Goal: Find specific page/section: Find specific page/section

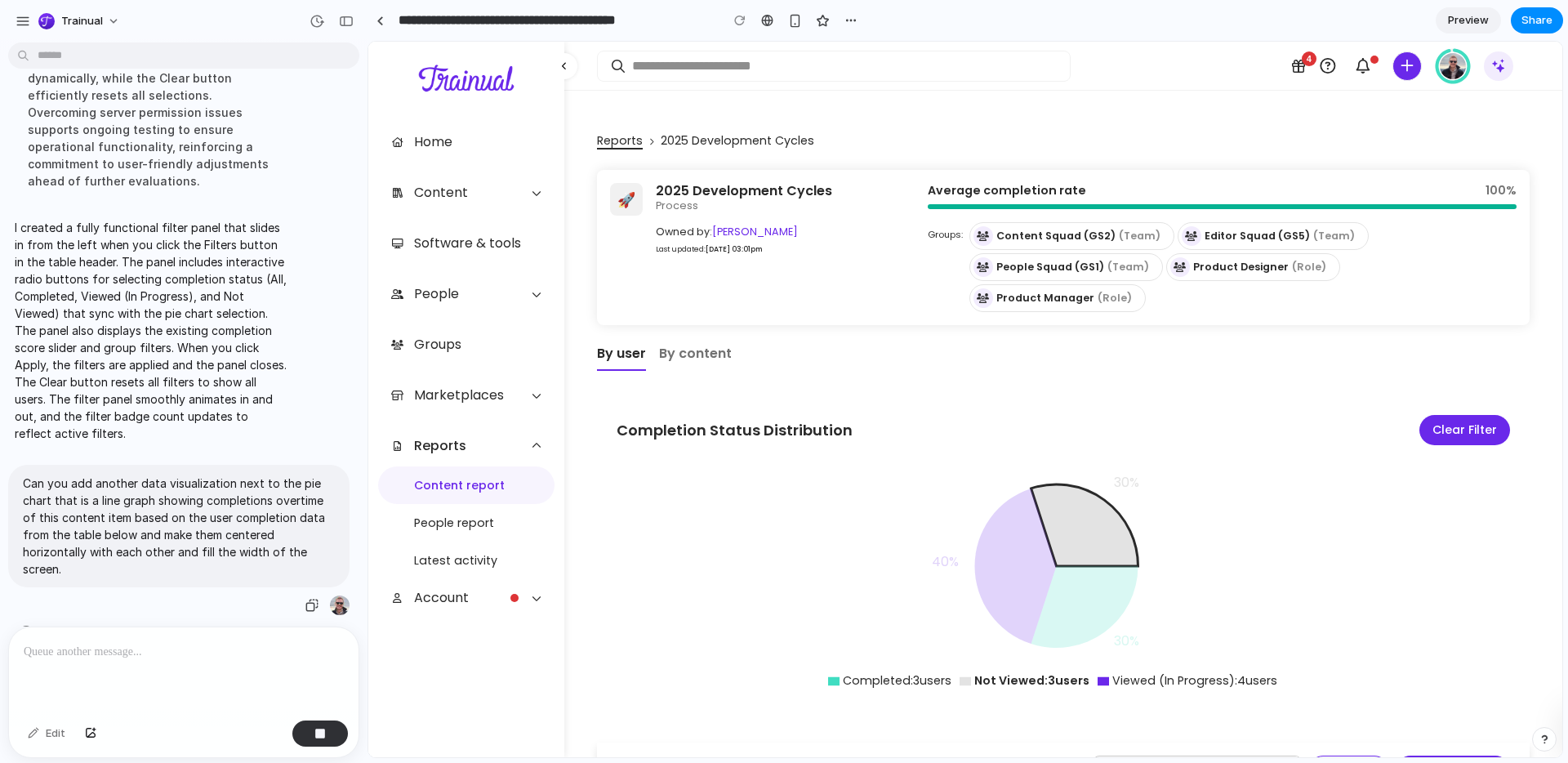
scroll to position [239, 0]
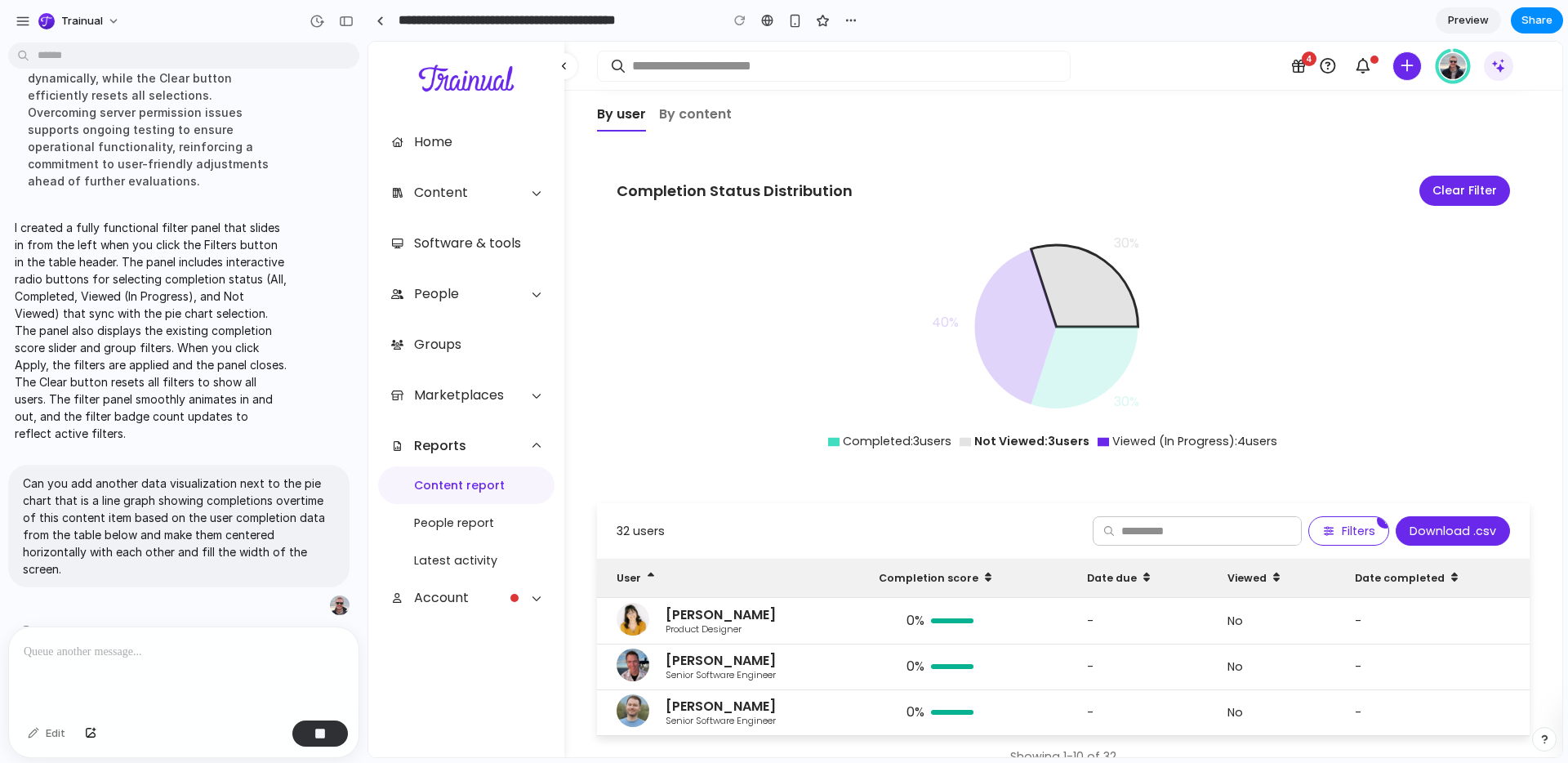
click at [190, 677] on div at bounding box center [183, 670] width 350 height 87
click at [186, 623] on span "Shuffling the deck of possibilities .." at bounding box center [144, 632] width 204 height 17
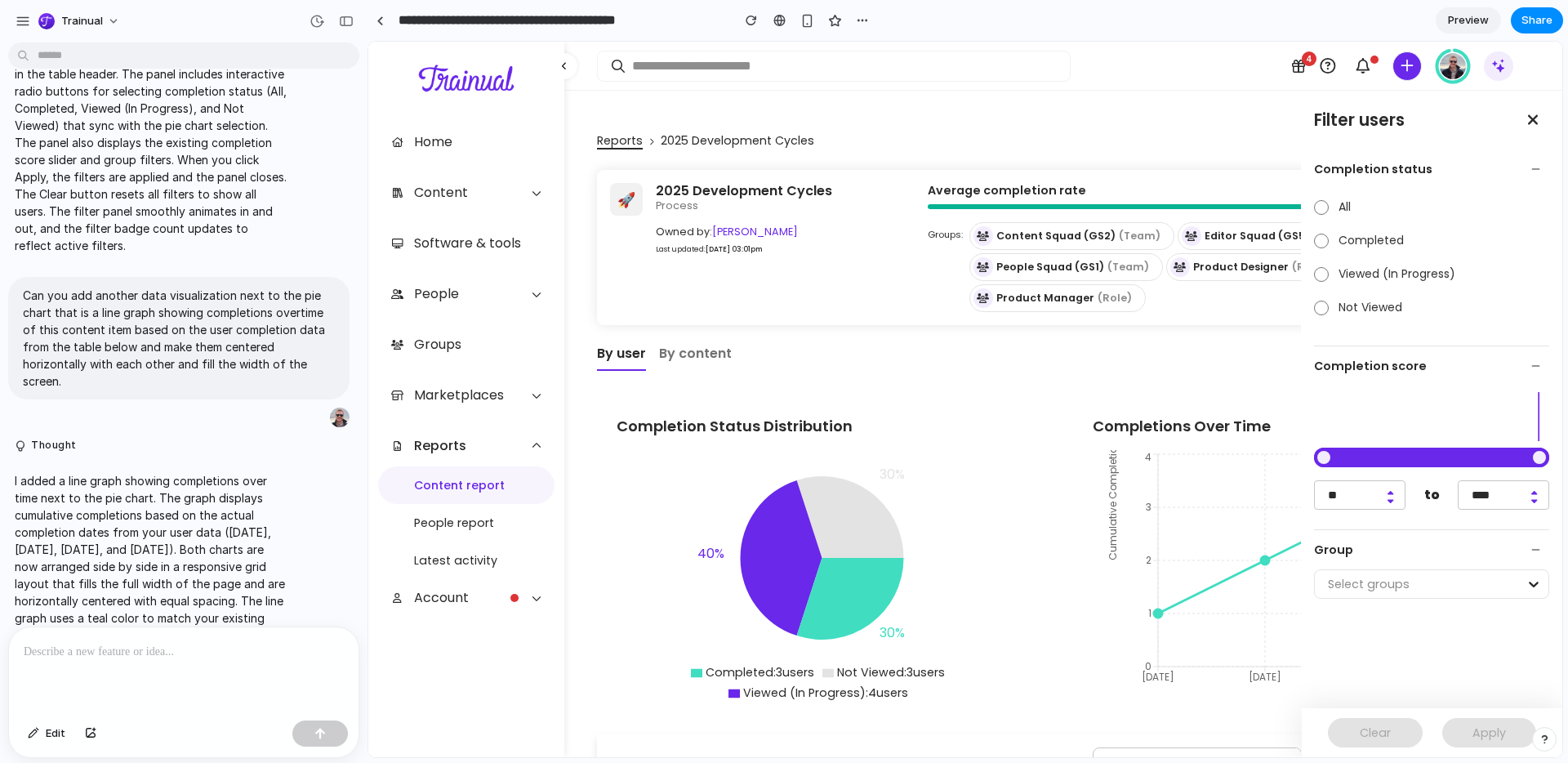
click at [1533, 121] on button at bounding box center [1533, 120] width 33 height 33
click at [1533, 120] on button at bounding box center [1533, 120] width 33 height 33
click at [1534, 121] on button at bounding box center [1533, 120] width 33 height 33
click at [1533, 121] on button at bounding box center [1533, 120] width 33 height 33
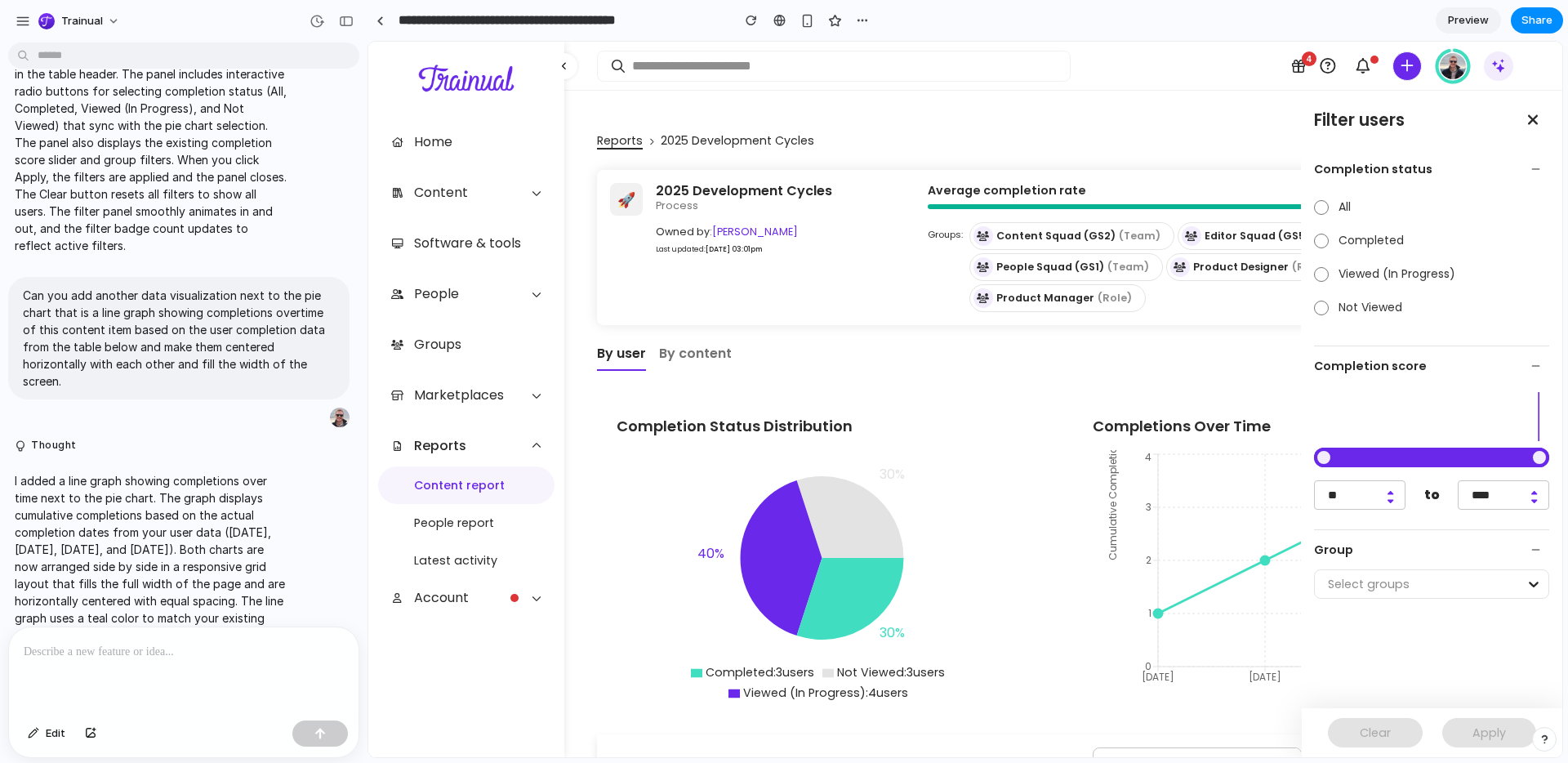
click at [89, 665] on div at bounding box center [183, 670] width 350 height 87
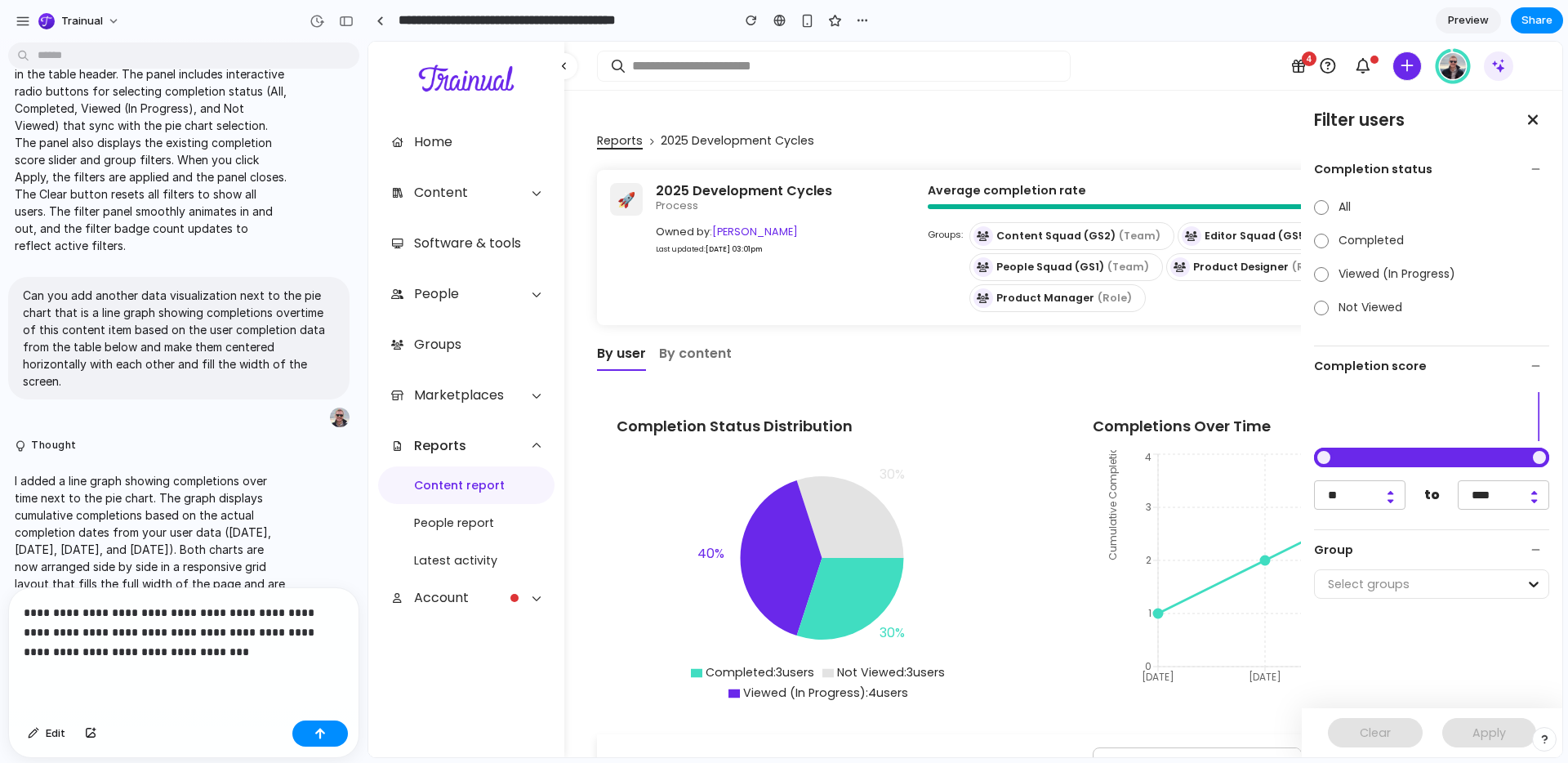
scroll to position [1615, 0]
